Goal: Task Accomplishment & Management: Use online tool/utility

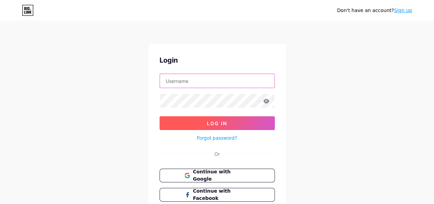
type input "[EMAIL_ADDRESS][DOMAIN_NAME]"
click at [214, 128] on button "Log In" at bounding box center [217, 123] width 115 height 14
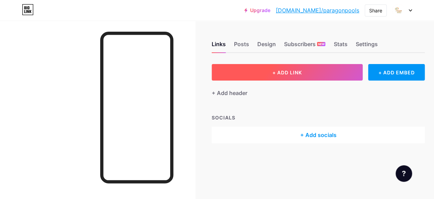
click at [263, 72] on button "+ ADD LINK" at bounding box center [287, 72] width 151 height 16
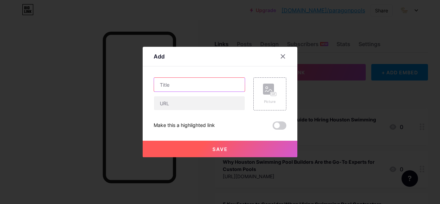
click at [198, 80] on input "text" at bounding box center [199, 85] width 91 height 14
paste input "How to Vet Pool Companies in Houston This Year"
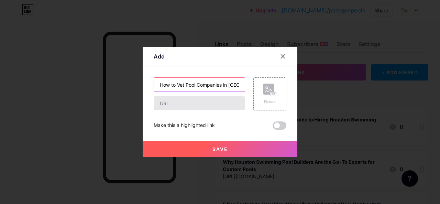
scroll to position [0, 32]
type input "How to Vet Pool Companies in Houston This Year"
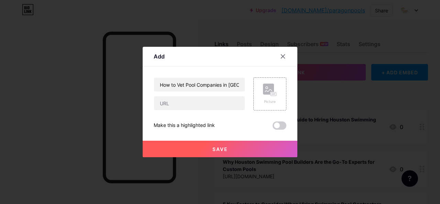
click at [173, 110] on div at bounding box center [199, 103] width 91 height 14
drag, startPoint x: 187, startPoint y: 106, endPoint x: 191, endPoint y: 110, distance: 5.6
click at [187, 106] on input "text" at bounding box center [199, 103] width 91 height 14
paste input "https://ezunearticles.com/how-to-vet-pool-companies-in-houston-this-year/"
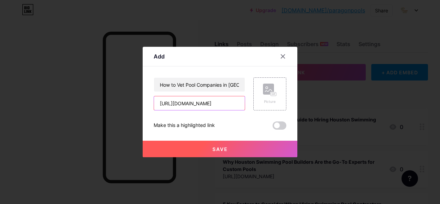
type input "https://ezunearticles.com/how-to-vet-pool-companies-in-houston-this-year/"
click at [272, 128] on span at bounding box center [279, 125] width 14 height 8
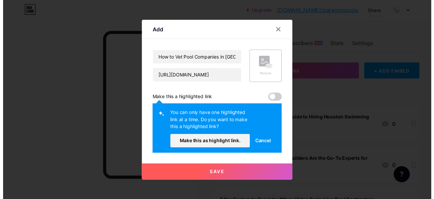
scroll to position [0, 0]
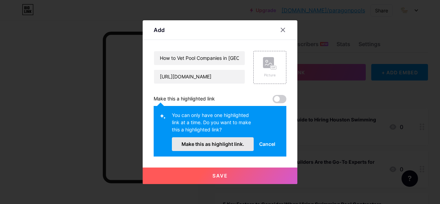
click at [233, 141] on span "Make this as highlight link." at bounding box center [212, 144] width 63 height 6
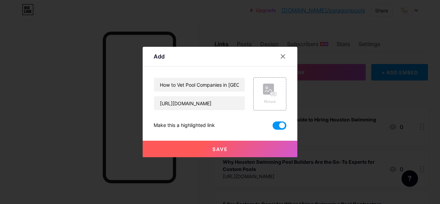
click at [232, 150] on button "Save" at bounding box center [220, 148] width 155 height 16
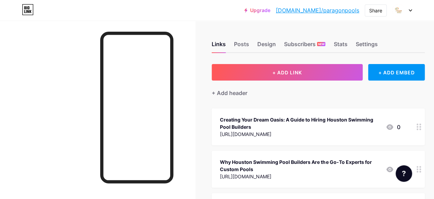
click at [317, 10] on link "[DOMAIN_NAME]/paragonpools" at bounding box center [317, 10] width 83 height 8
